Goal: Find specific page/section: Find specific page/section

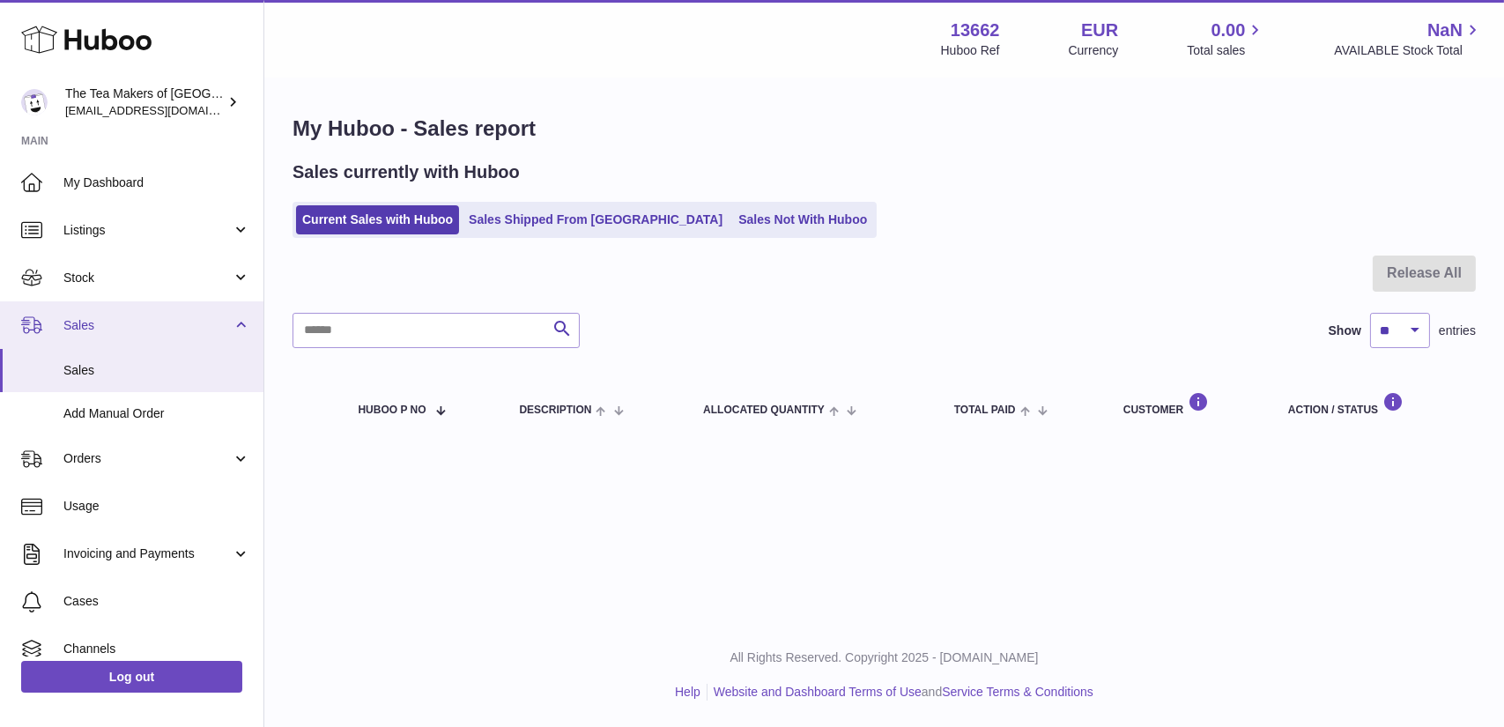
click at [94, 328] on span "Sales" at bounding box center [147, 325] width 168 height 17
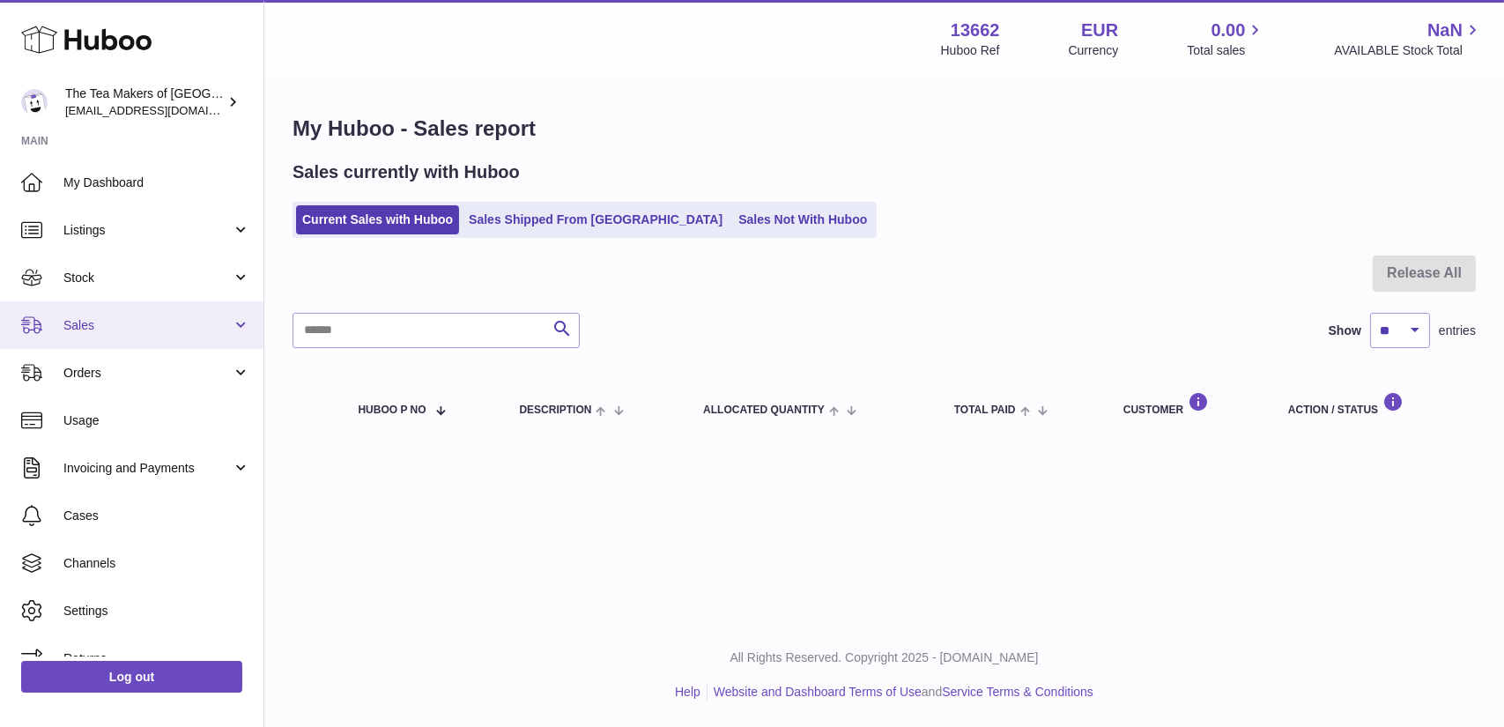
click at [100, 325] on span "Sales" at bounding box center [147, 325] width 168 height 17
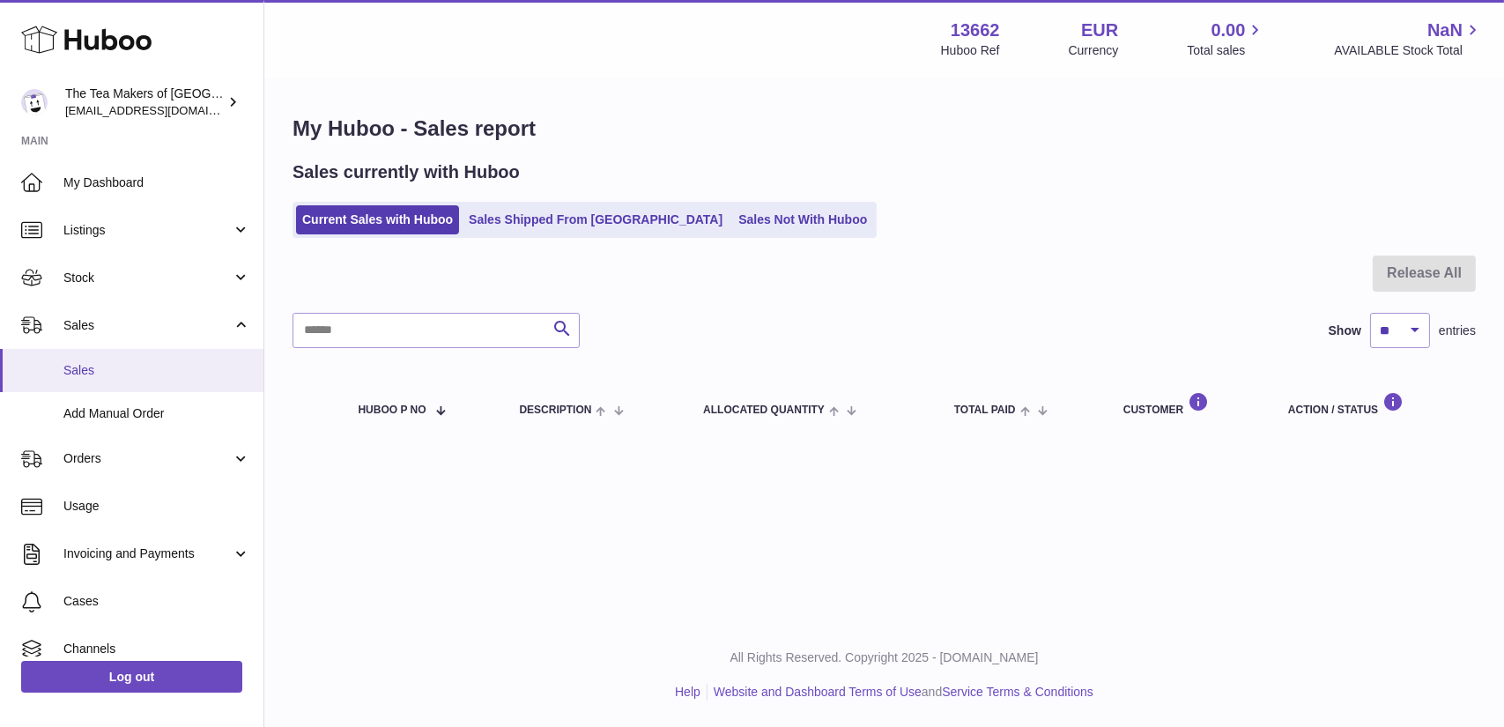
click at [104, 367] on span "Sales" at bounding box center [156, 370] width 187 height 17
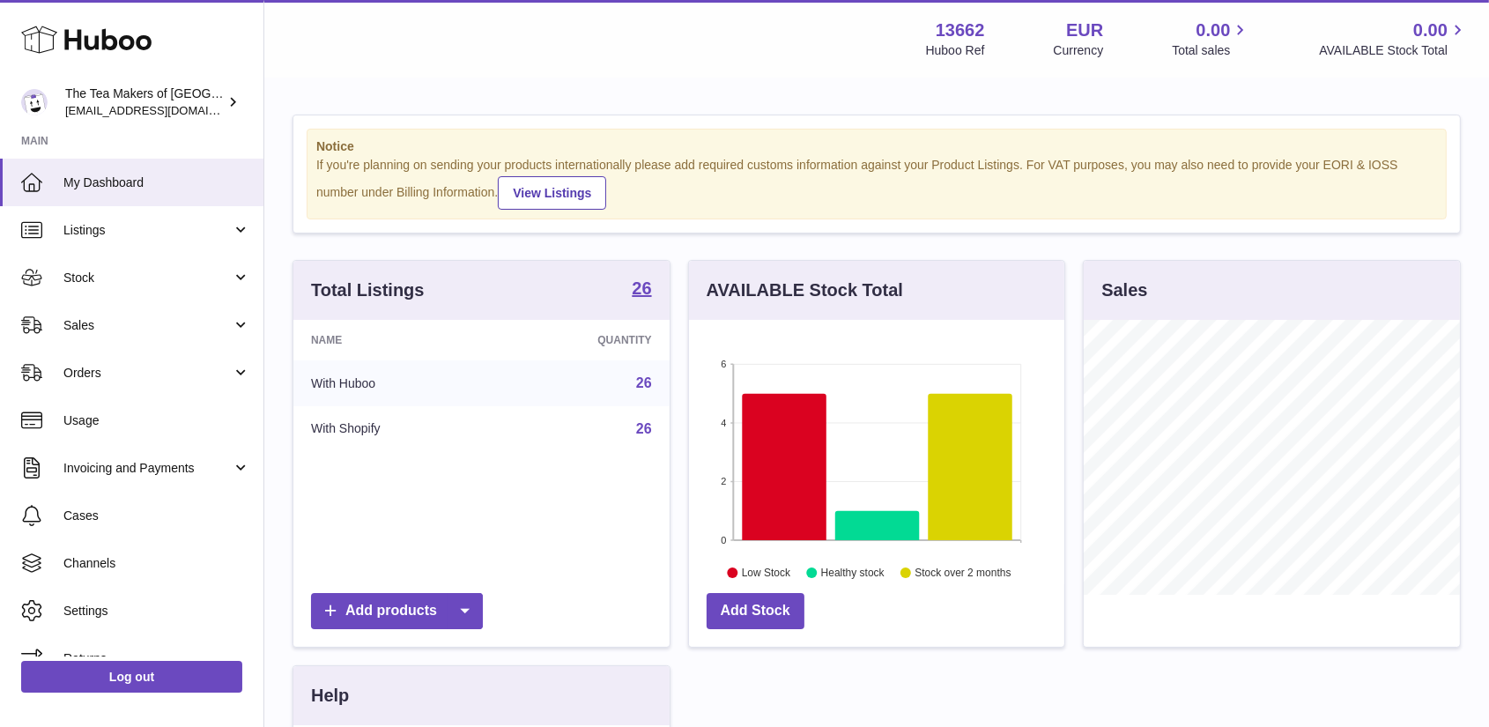
scroll to position [275, 375]
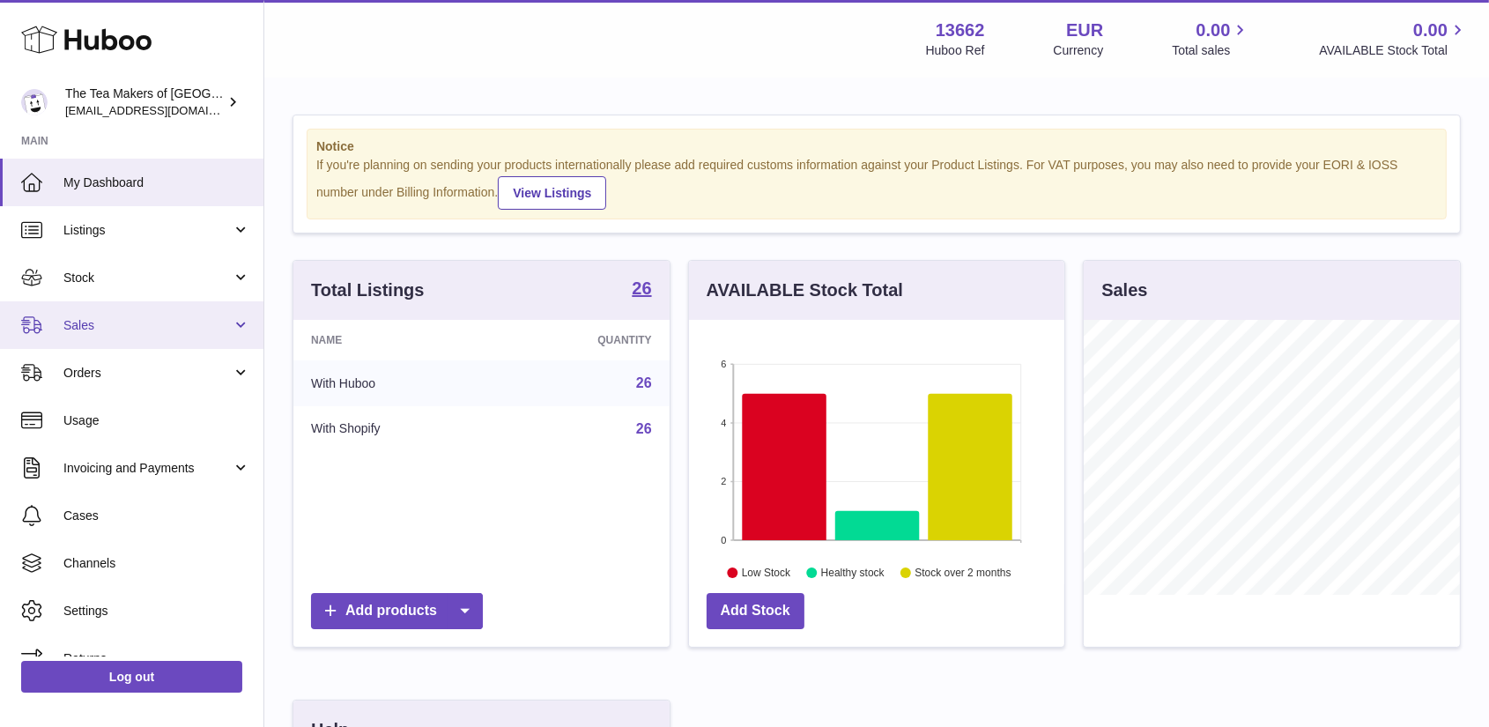
click at [145, 323] on span "Sales" at bounding box center [147, 325] width 168 height 17
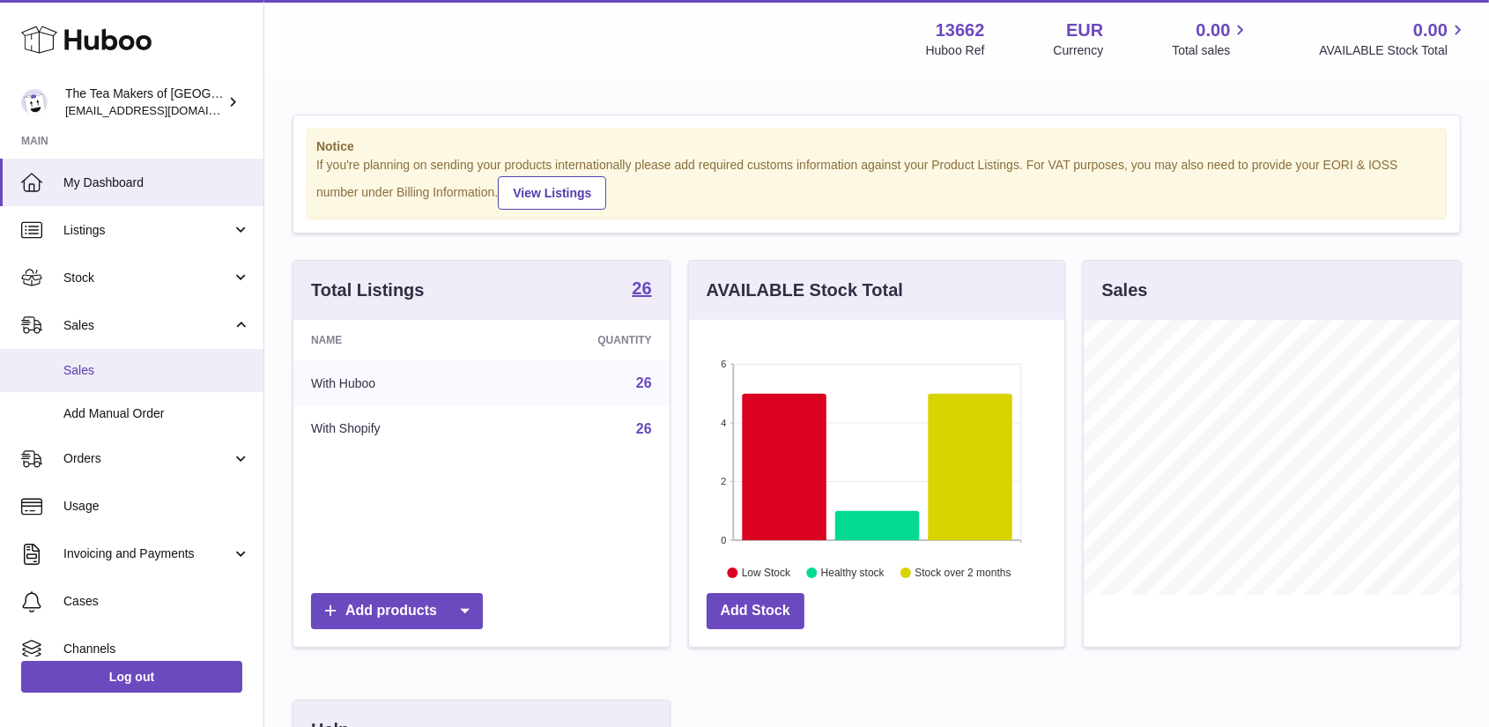
click at [123, 368] on span "Sales" at bounding box center [156, 370] width 187 height 17
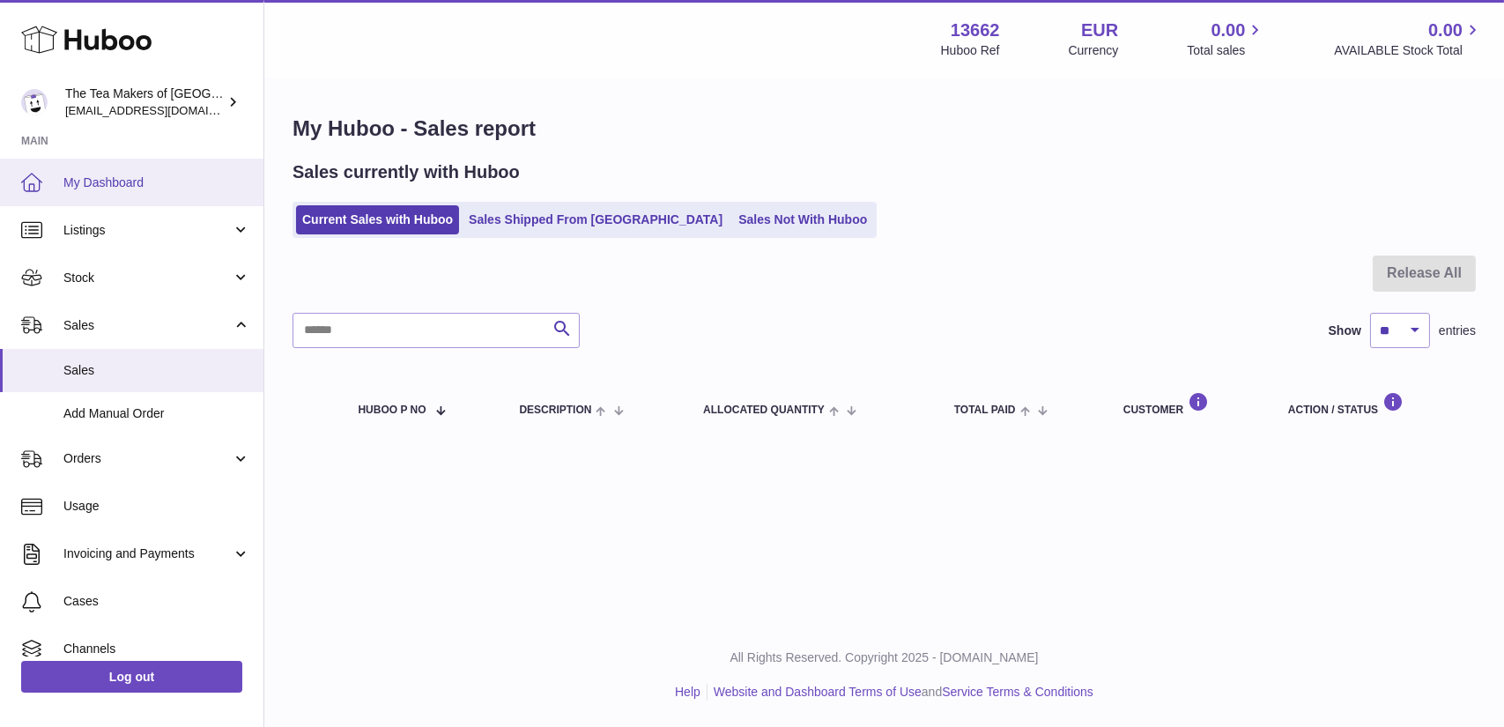
click at [87, 182] on span "My Dashboard" at bounding box center [156, 182] width 187 height 17
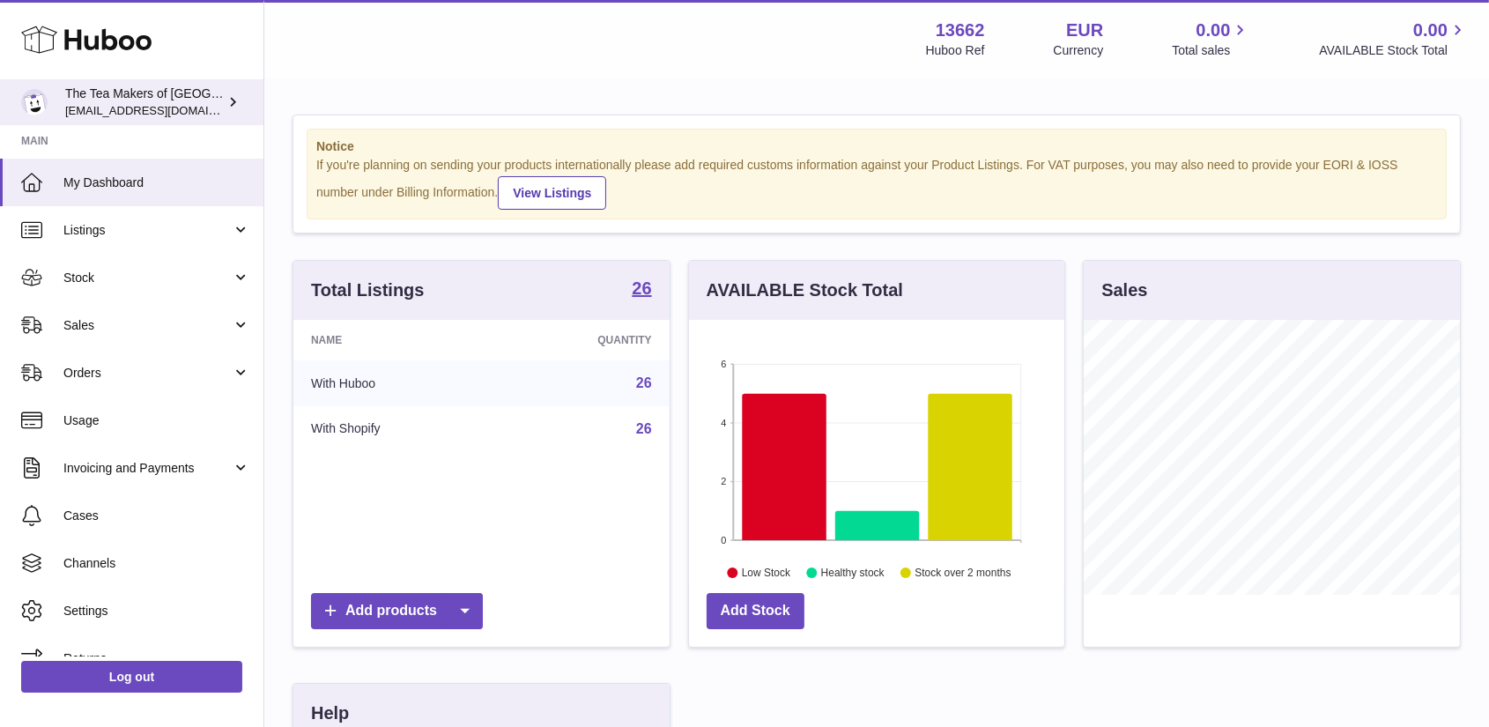
scroll to position [275, 375]
